Goal: Navigation & Orientation: Find specific page/section

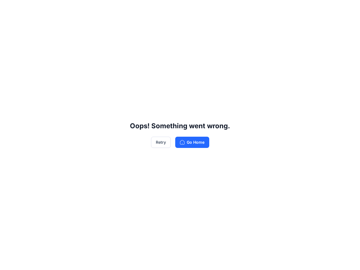
click at [180, 135] on div "Oops! Something went wrong. Retry Go Home" at bounding box center [180, 135] width 360 height 270
click at [161, 142] on button "Retry" at bounding box center [161, 142] width 20 height 11
click at [180, 135] on div "Oops! Something went wrong. Retry Go Home" at bounding box center [180, 135] width 360 height 270
click at [161, 142] on button "Retry" at bounding box center [161, 142] width 20 height 11
